Goal: Check status

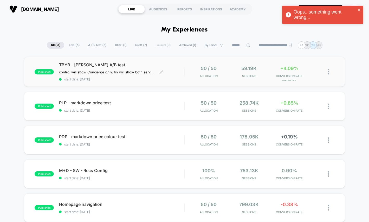
click at [179, 72] on div "TBYB - [PERSON_NAME] A/B test control will show Concierge only, try will show b…" at bounding box center [121, 71] width 125 height 19
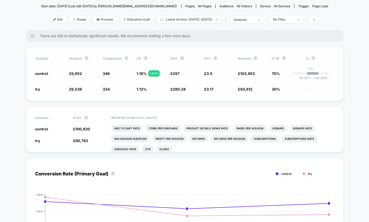
scroll to position [71, 0]
click at [286, 58] on button "?" at bounding box center [284, 58] width 4 height 4
click at [285, 58] on button "?" at bounding box center [284, 58] width 4 height 4
click at [285, 59] on button "?" at bounding box center [284, 58] width 4 height 4
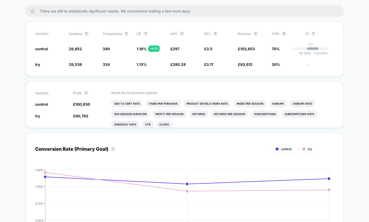
scroll to position [12, 0]
